Goal: Task Accomplishment & Management: Use online tool/utility

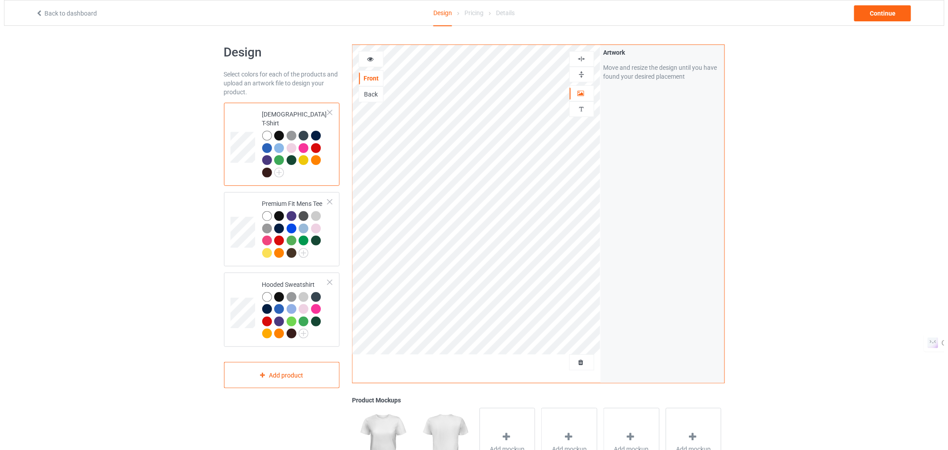
scroll to position [125, 0]
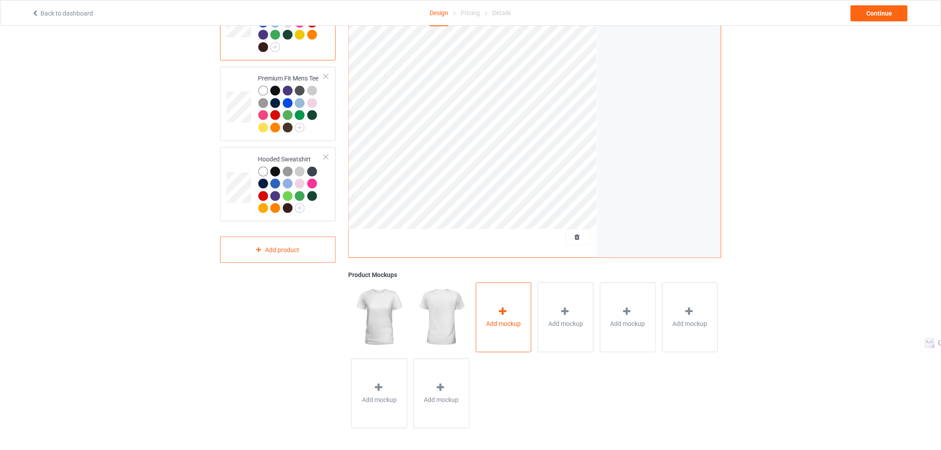
click at [496, 296] on div "Add mockup" at bounding box center [504, 317] width 56 height 70
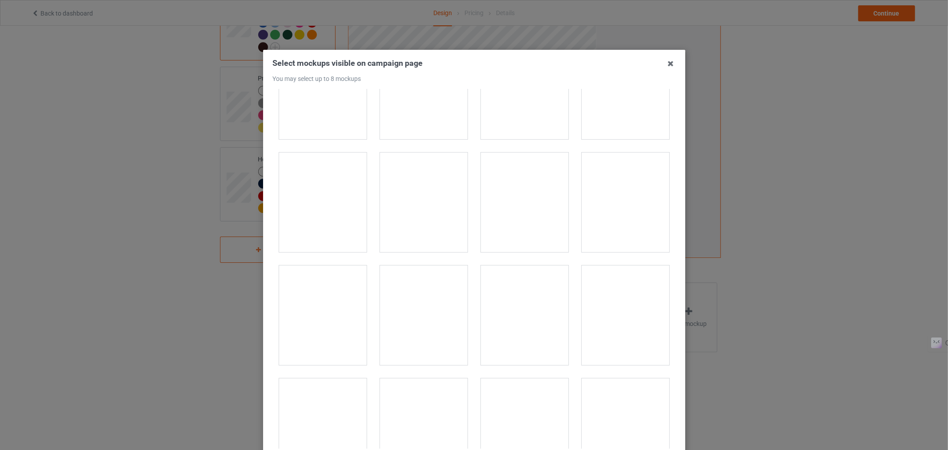
scroll to position [396, 0]
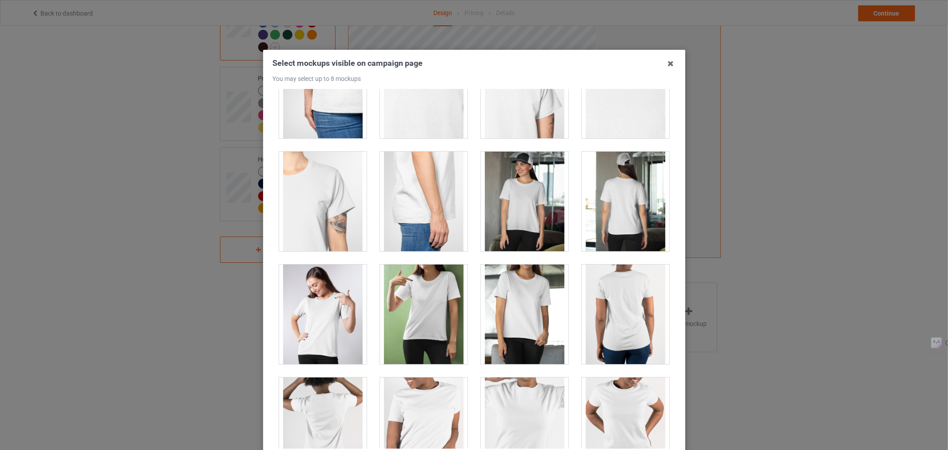
click at [530, 145] on div at bounding box center [524, 201] width 101 height 113
click at [525, 184] on div at bounding box center [525, 202] width 88 height 100
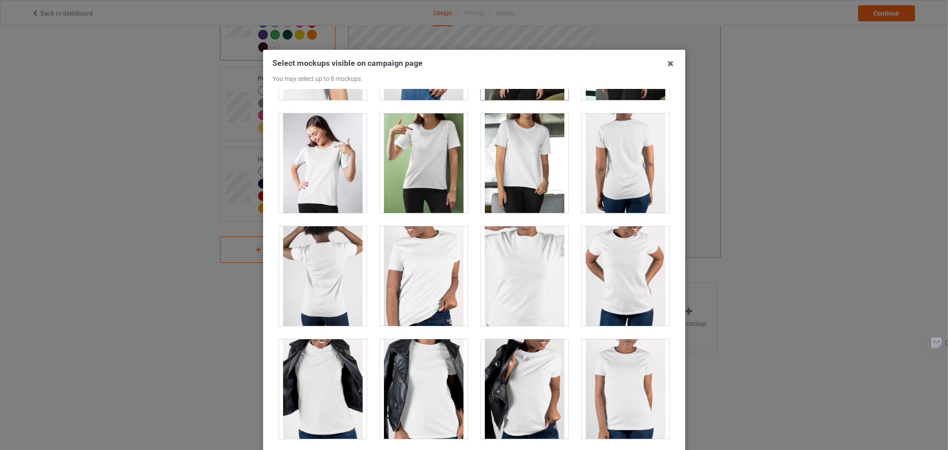
scroll to position [547, 0]
click at [428, 160] on div at bounding box center [424, 163] width 88 height 100
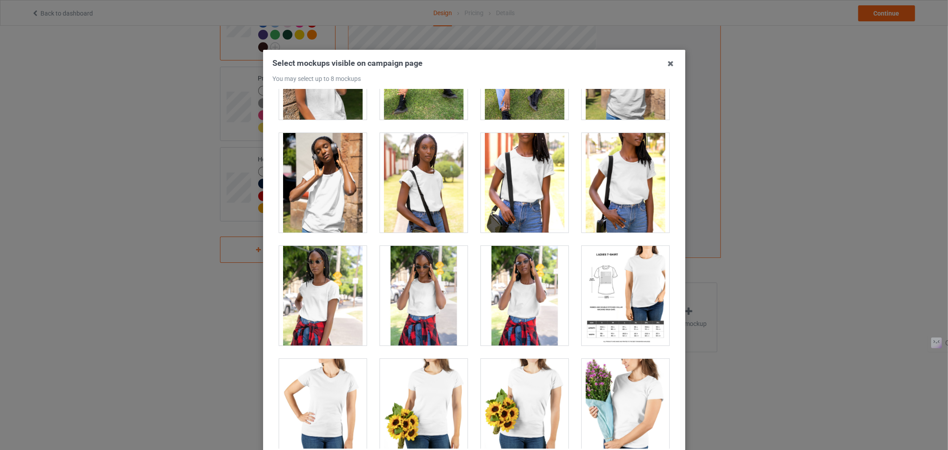
scroll to position [1883, 0]
click at [518, 202] on div at bounding box center [525, 182] width 88 height 100
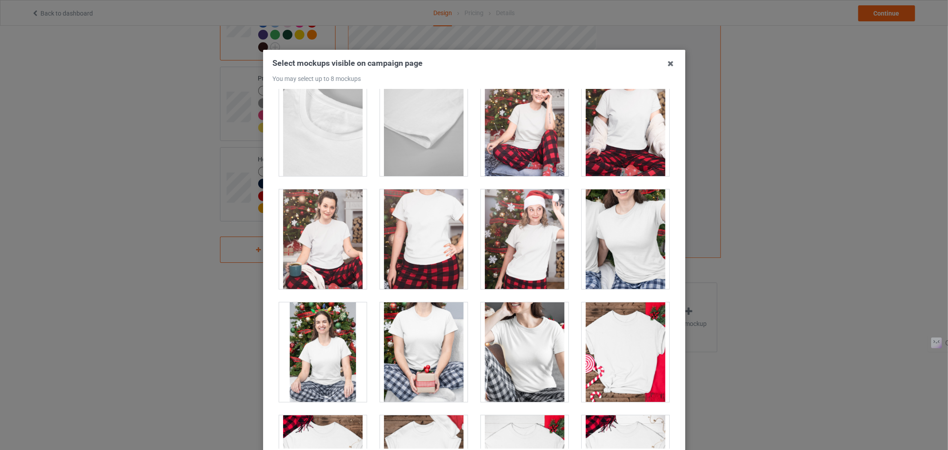
scroll to position [2617, 0]
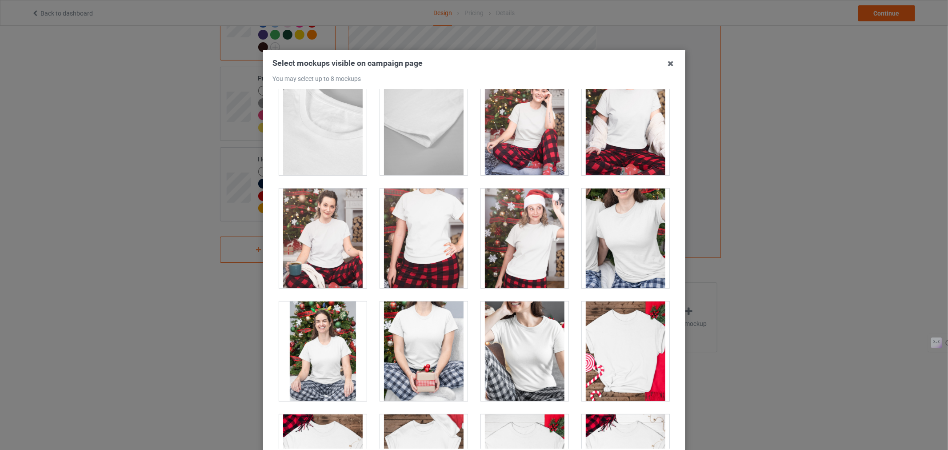
click at [320, 239] on div at bounding box center [323, 238] width 88 height 100
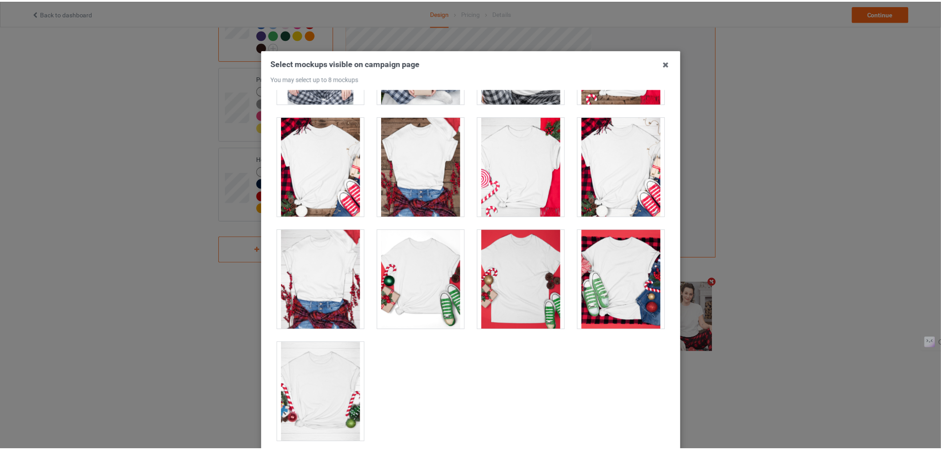
scroll to position [89, 0]
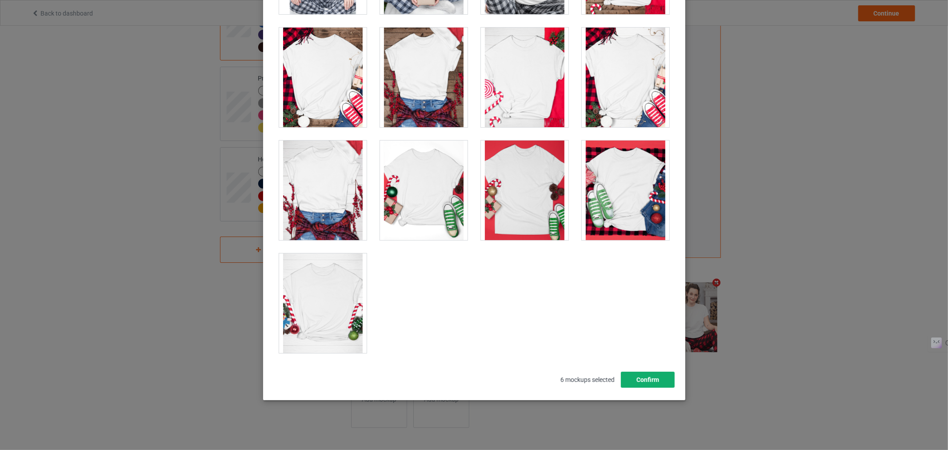
click at [629, 381] on button "Confirm" at bounding box center [648, 380] width 54 height 16
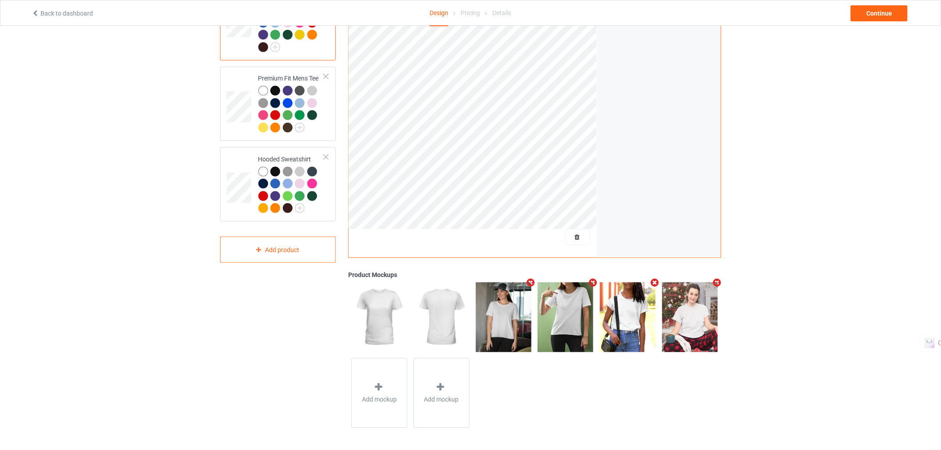
scroll to position [0, 0]
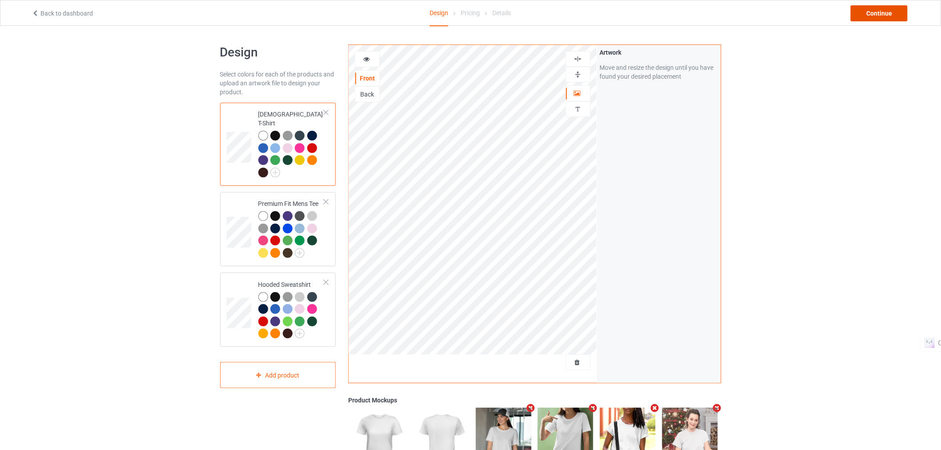
click at [882, 18] on div "Continue" at bounding box center [878, 13] width 57 height 16
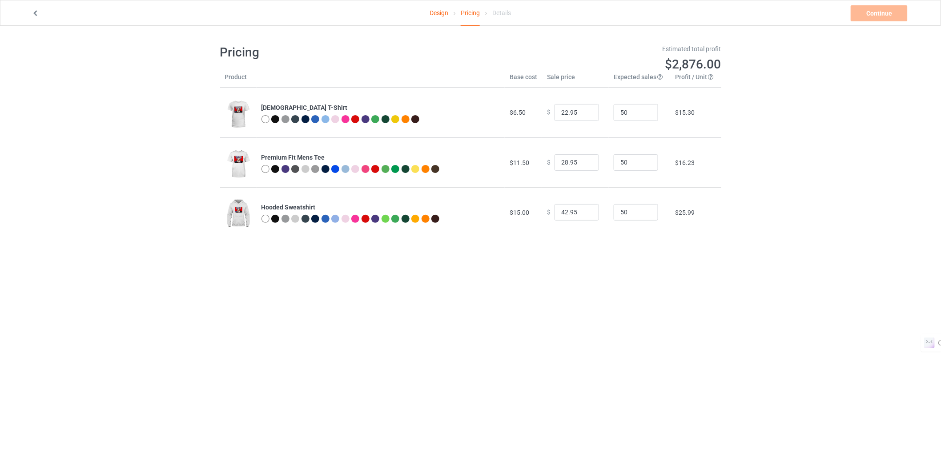
click at [356, 250] on div "Pricing Estimated total profit $2,876.00 Product Base cost Sale price Expected …" at bounding box center [470, 141] width 501 height 230
click at [440, 14] on link "Design" at bounding box center [438, 12] width 19 height 25
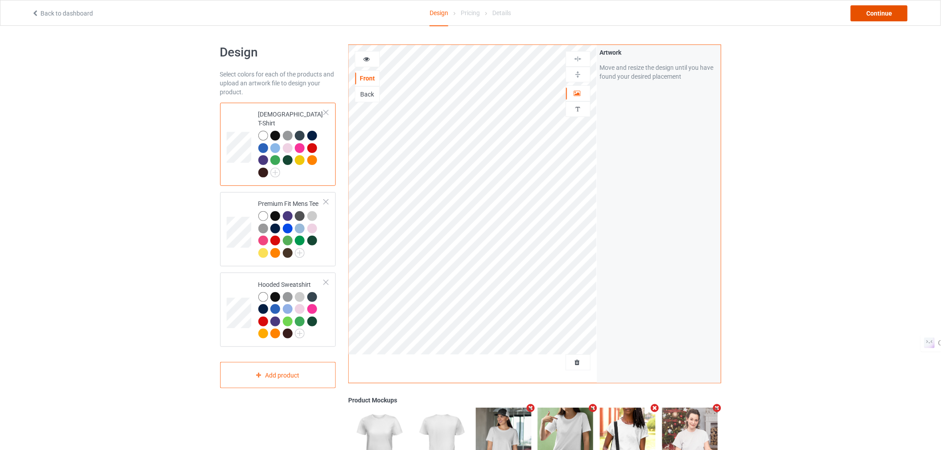
click at [870, 8] on div "Continue" at bounding box center [878, 13] width 57 height 16
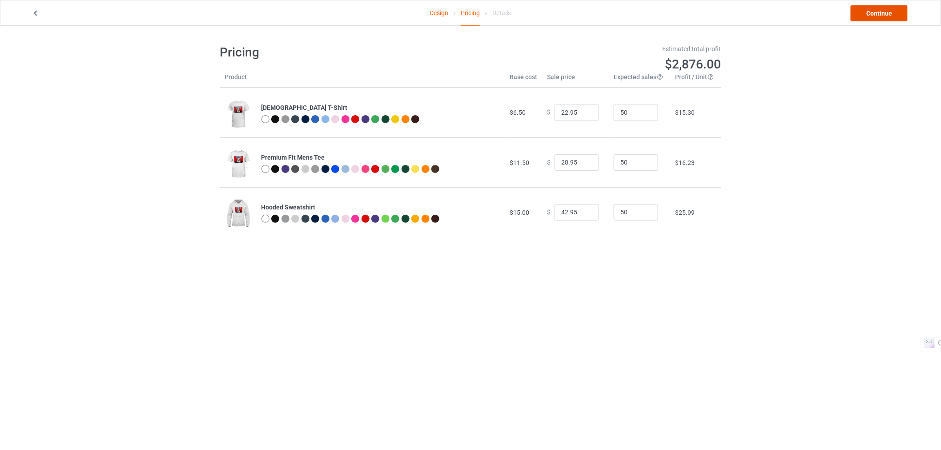
click at [867, 20] on link "Continue" at bounding box center [878, 13] width 57 height 16
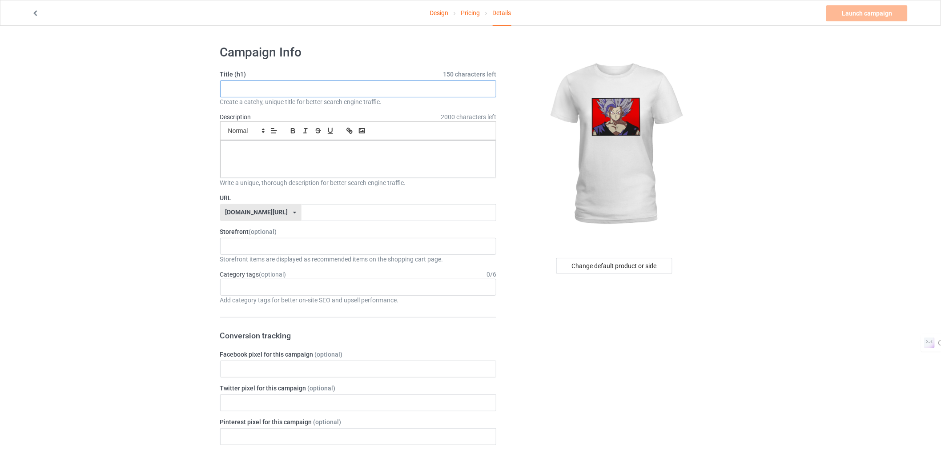
click at [307, 87] on input "text" at bounding box center [358, 88] width 277 height 17
click at [305, 92] on input "text" at bounding box center [358, 88] width 277 height 17
type input "Fix Chizukee"
click at [248, 152] on p at bounding box center [358, 150] width 261 height 8
click at [310, 210] on input "text" at bounding box center [398, 212] width 195 height 17
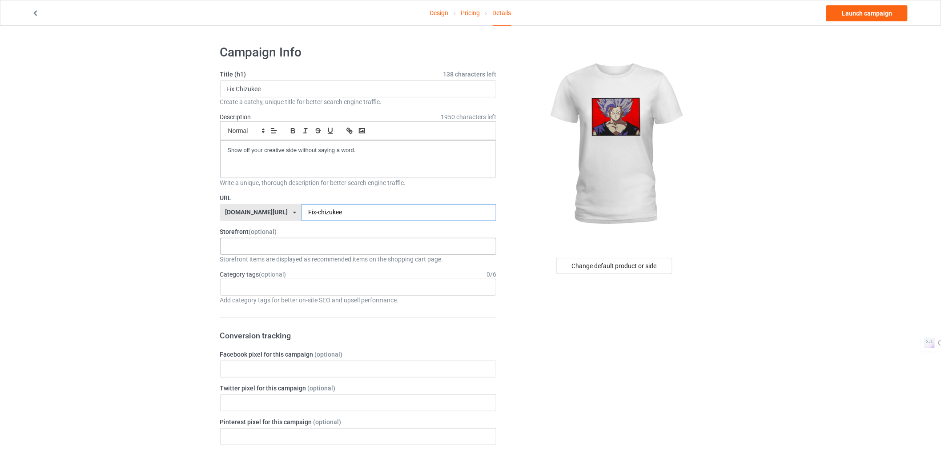
type input "Fix-chizukee"
click at [314, 253] on div "Mistervaden Tees: Wearable Art, Exclusive Graphics 678f2bffcf1eda00352a9793" at bounding box center [358, 246] width 277 height 17
click at [282, 263] on div "Mistervaden Tees: Wearable Art, Exclusive Graphics" at bounding box center [358, 262] width 276 height 16
click at [287, 292] on div "Age > 1-19 > 1 Age > 1-12 Months > 1 Month Age > 1-12 Months Age > 1-19 Age > 1…" at bounding box center [358, 287] width 277 height 17
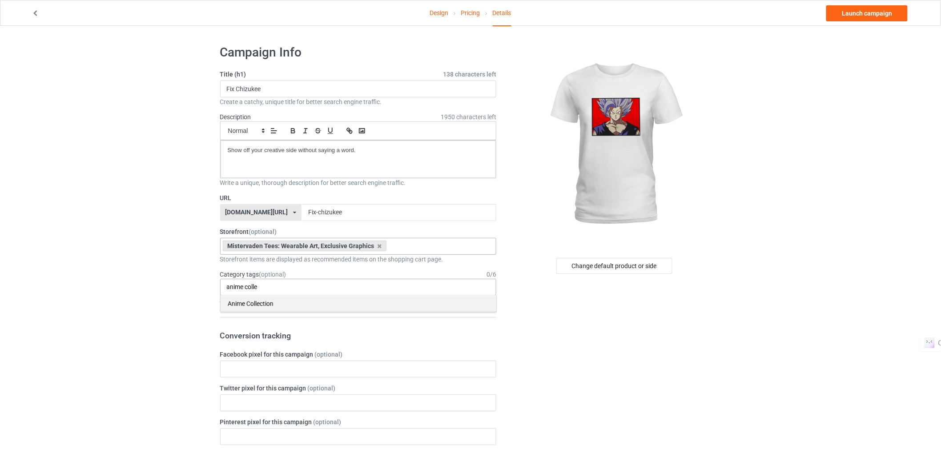
type input "anime colle"
click at [272, 299] on div "Anime Collection" at bounding box center [358, 303] width 276 height 16
type input "new arrival"
click at [270, 305] on div "New Arrivals" at bounding box center [358, 303] width 276 height 16
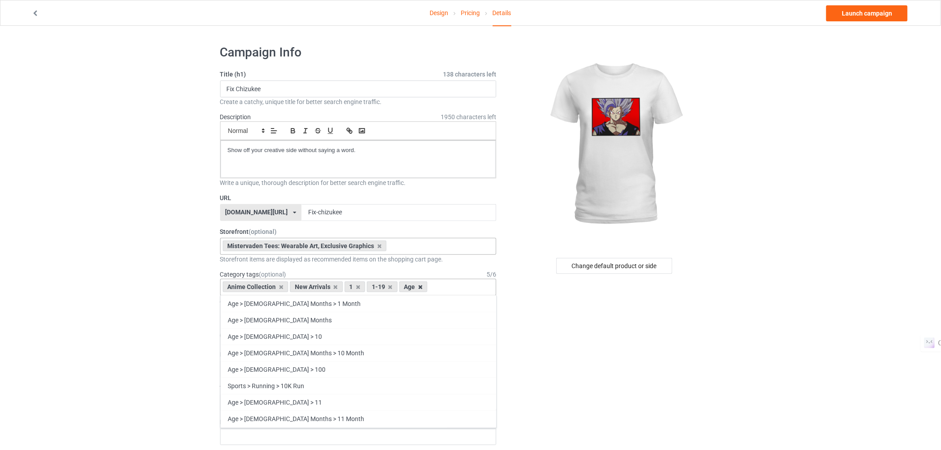
click at [424, 288] on div "Age" at bounding box center [413, 286] width 28 height 11
click at [418, 288] on icon at bounding box center [420, 287] width 4 height 6
click at [355, 283] on div "Anime Collection New Arrivals Age > 1-19 > 1 Age > 1-12 Months > 1 Month Age > …" at bounding box center [358, 287] width 277 height 17
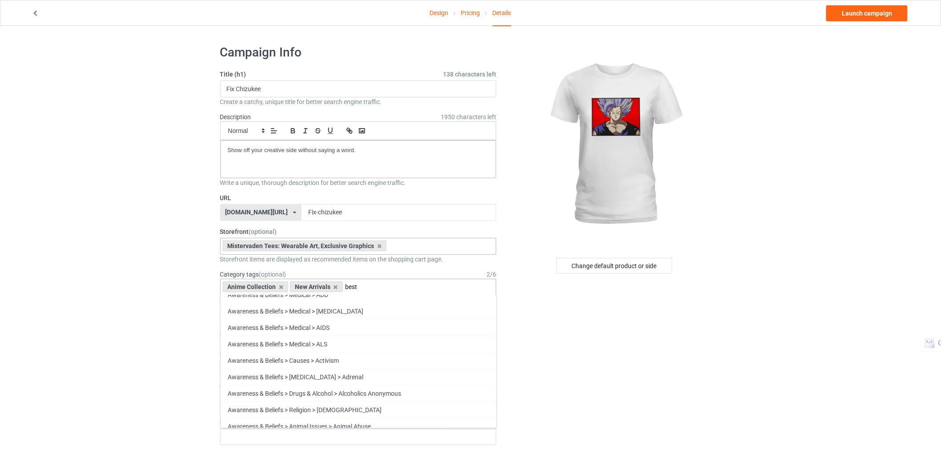
scroll to position [0, 0]
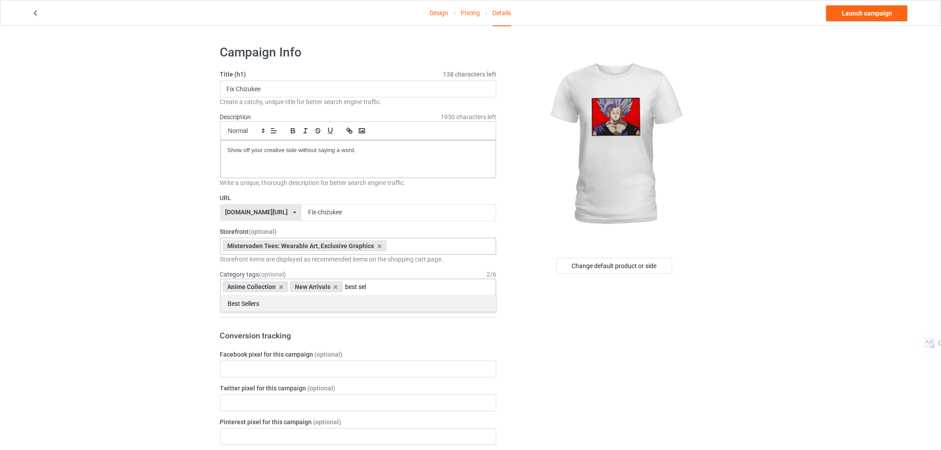
type input "best sel"
click at [249, 305] on div "Best Sellers" at bounding box center [358, 303] width 276 height 16
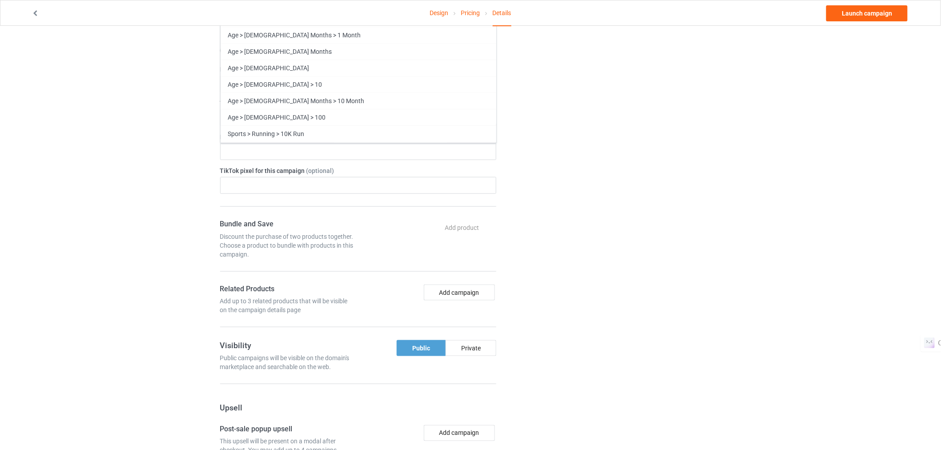
scroll to position [384, 0]
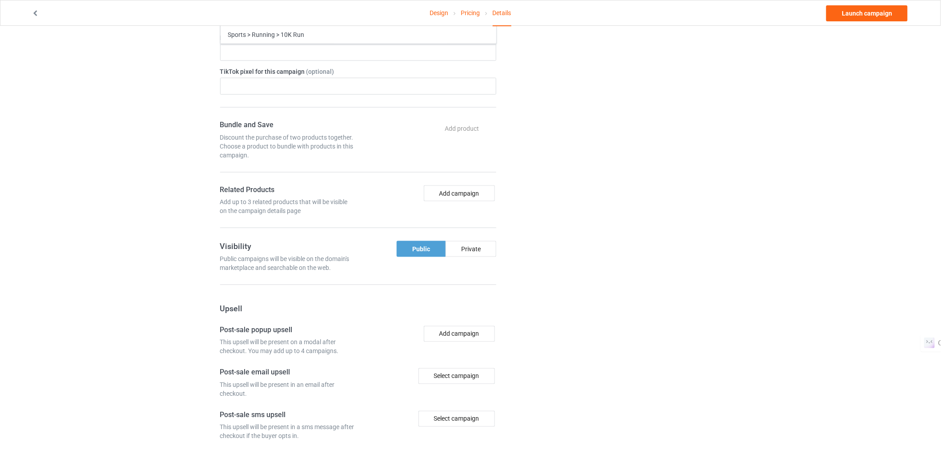
click at [589, 143] on div "Change default product or side" at bounding box center [614, 102] width 224 height 897
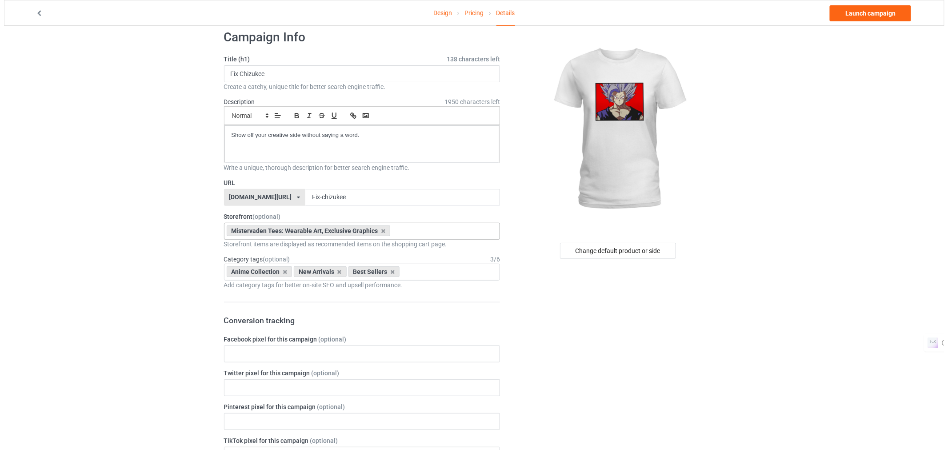
scroll to position [0, 0]
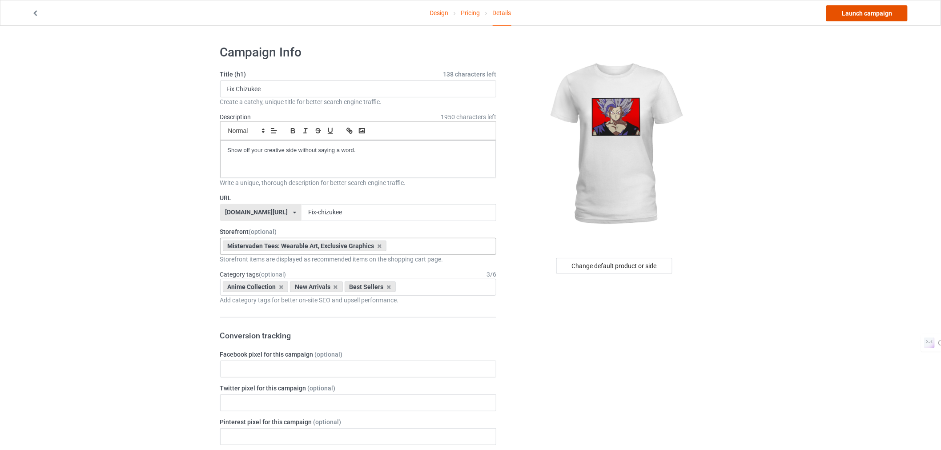
click at [867, 10] on link "Launch campaign" at bounding box center [866, 13] width 81 height 16
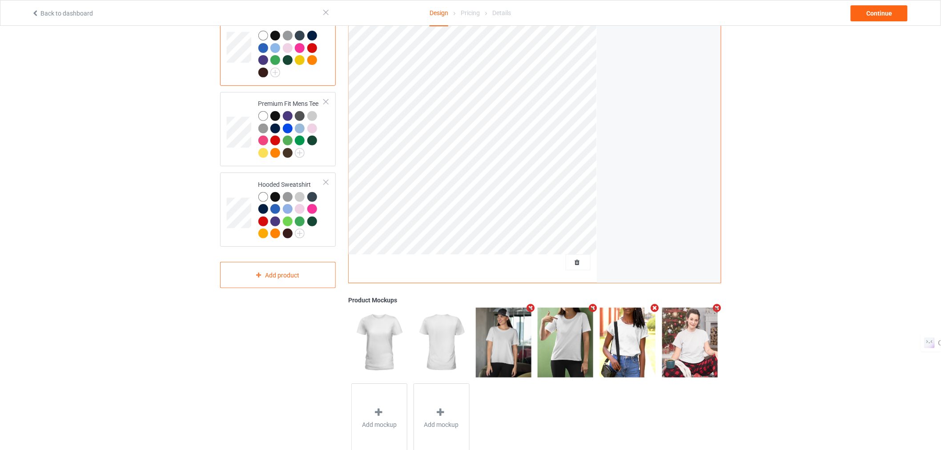
scroll to position [42, 0]
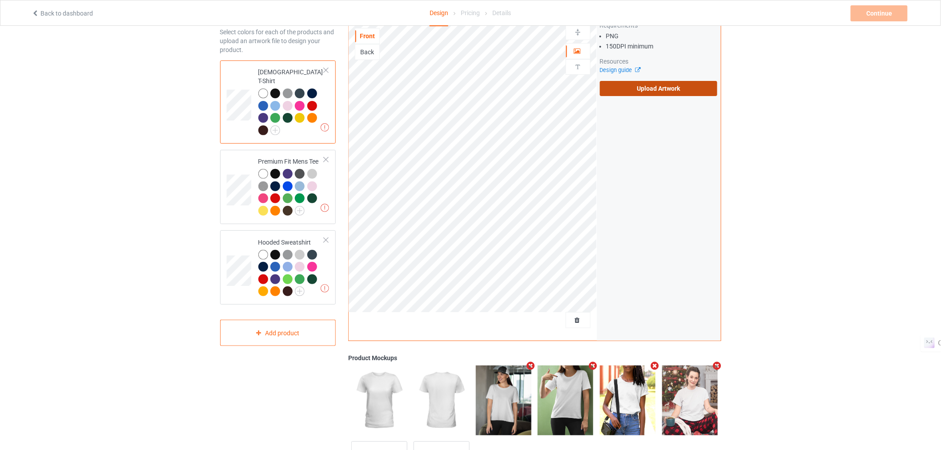
click at [668, 88] on label "Upload Artwork" at bounding box center [659, 88] width 118 height 15
click at [0, 0] on input "Upload Artwork" at bounding box center [0, 0] width 0 height 0
